Goal: Transaction & Acquisition: Purchase product/service

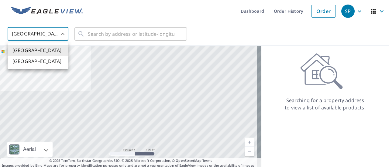
click at [43, 31] on body "SP SP Dashboard Order History Order SP United States US ​ ​ Aerial Road A stand…" at bounding box center [194, 83] width 389 height 167
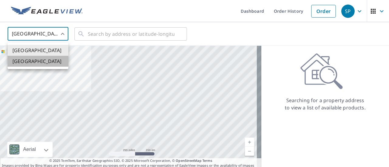
click at [45, 62] on li "[GEOGRAPHIC_DATA]" at bounding box center [38, 61] width 61 height 11
type input "CA"
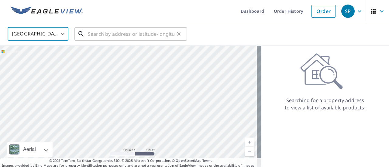
click at [108, 32] on input "text" at bounding box center [131, 34] width 87 height 17
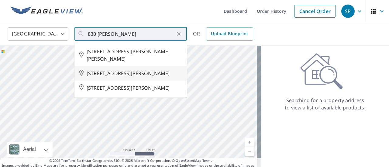
type input "[STREET_ADDRESS][PERSON_NAME]"
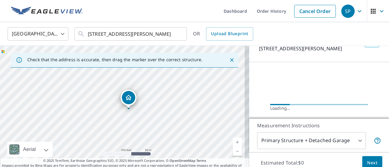
scroll to position [55, 0]
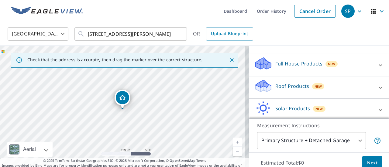
click at [299, 67] on p "Full House Products" at bounding box center [298, 63] width 47 height 7
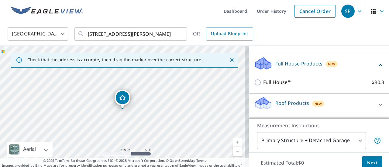
click at [281, 114] on div "Roof Products New" at bounding box center [313, 104] width 119 height 17
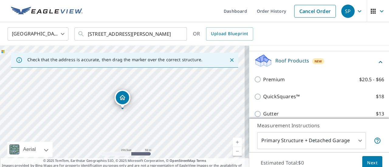
scroll to position [94, 0]
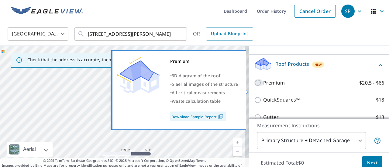
click at [254, 87] on input "Premium $20.5 - $66" at bounding box center [258, 82] width 9 height 7
checkbox input "true"
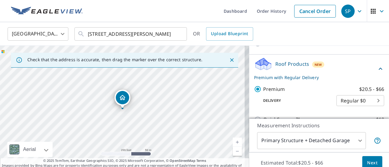
click at [365, 159] on button "Next" at bounding box center [372, 163] width 20 height 14
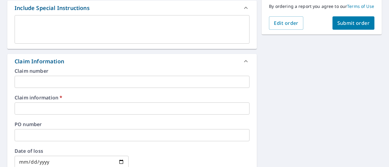
scroll to position [170, 0]
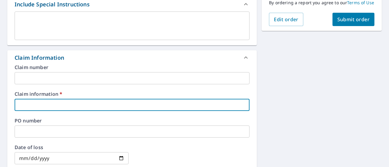
click at [134, 105] on input "text" at bounding box center [132, 105] width 235 height 12
type input "Overseas Roofing"
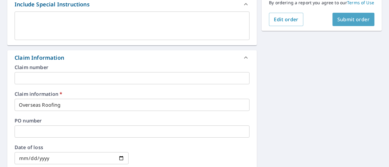
click at [337, 20] on button "Submit order" at bounding box center [353, 19] width 42 height 13
checkbox input "true"
